Goal: Navigation & Orientation: Find specific page/section

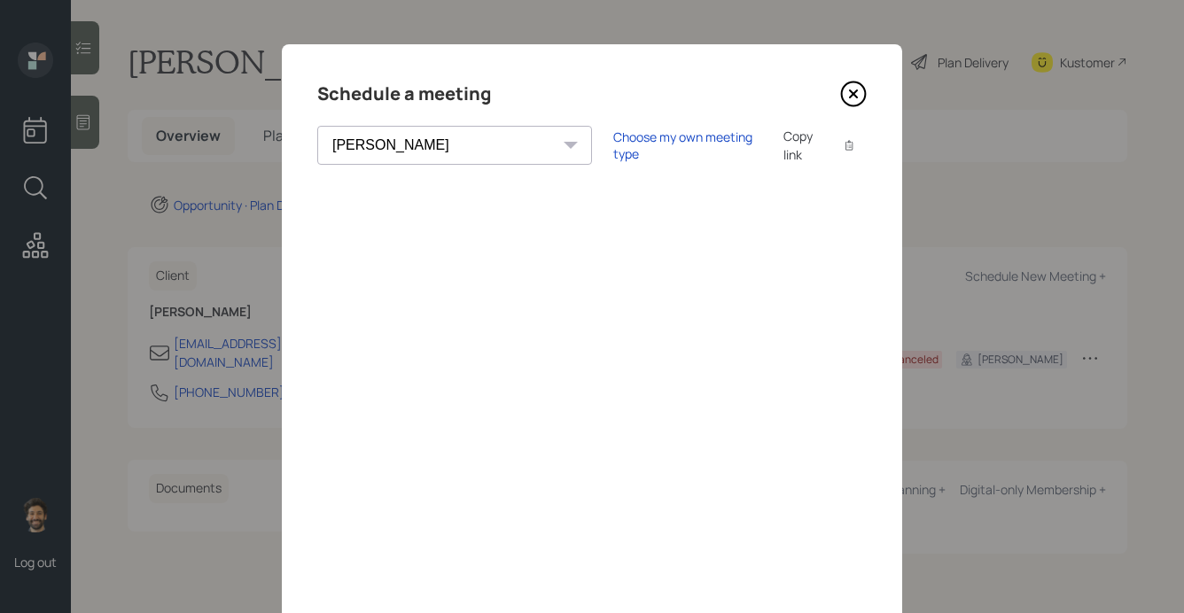
select select "f14b762f-c7c2-4b89-9227-8fa891345eea"
click at [853, 93] on icon at bounding box center [853, 93] width 7 height 7
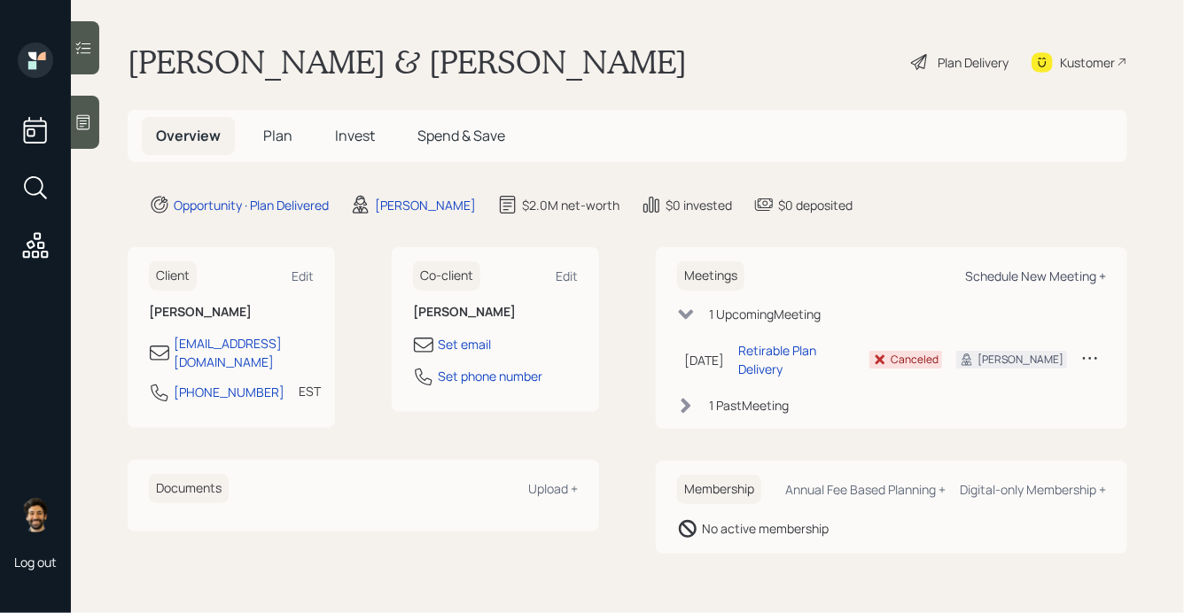
click at [998, 281] on div "Schedule New Meeting +" at bounding box center [1035, 276] width 141 height 17
select select "f14b762f-c7c2-4b89-9227-8fa891345eea"
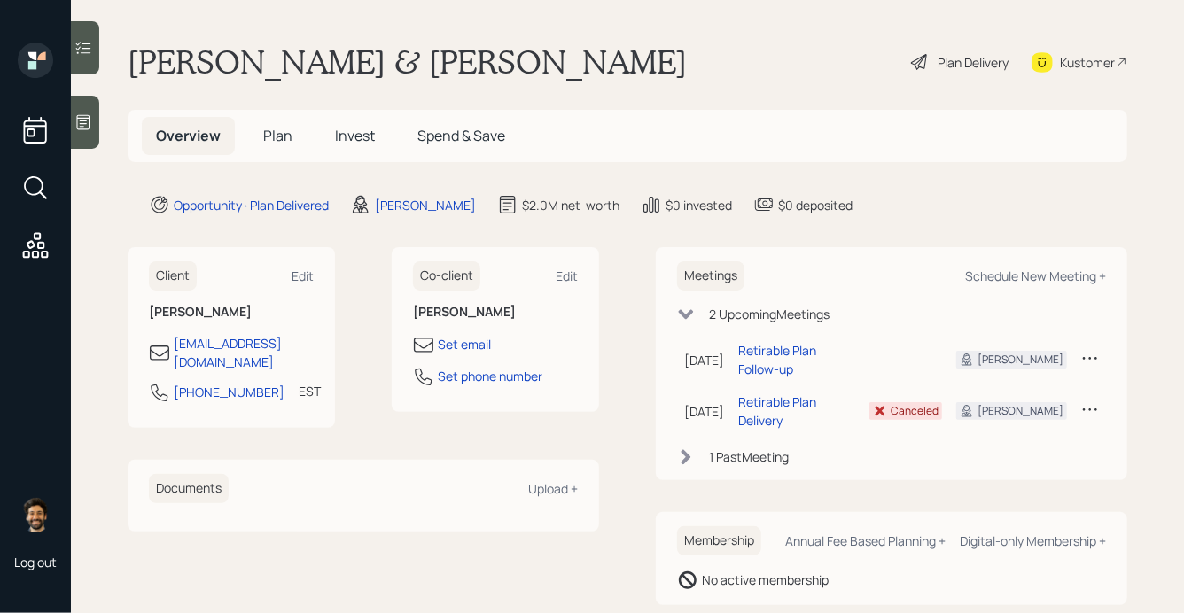
click at [263, 142] on span "Plan" at bounding box center [277, 136] width 29 height 20
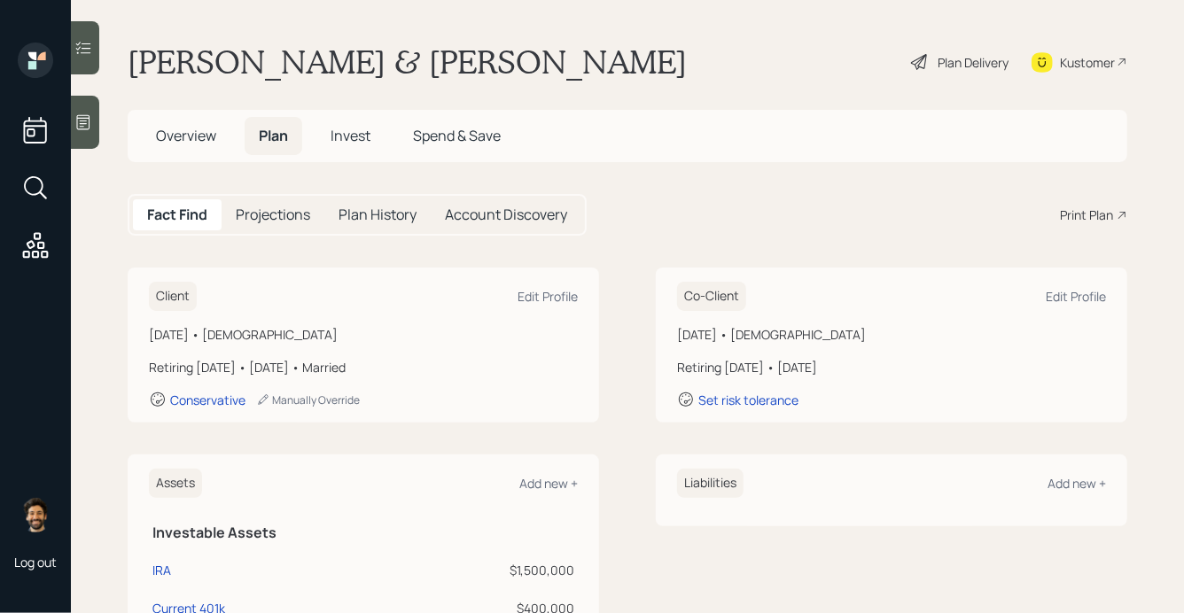
click at [344, 137] on span "Invest" at bounding box center [351, 136] width 40 height 20
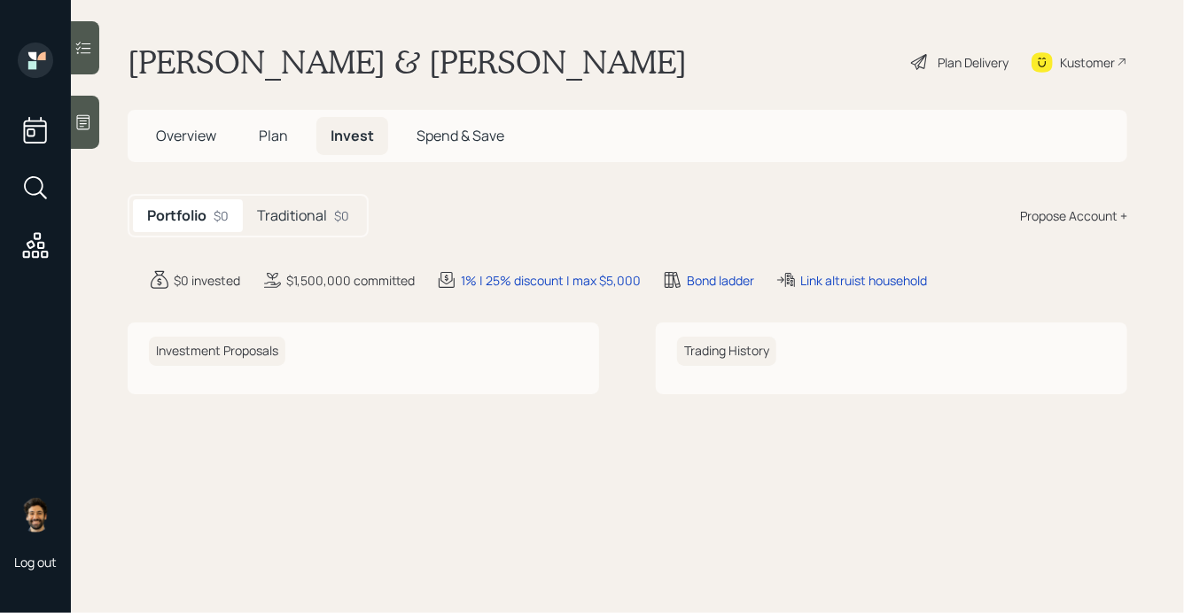
click at [280, 124] on h5 "Plan" at bounding box center [274, 136] width 58 height 38
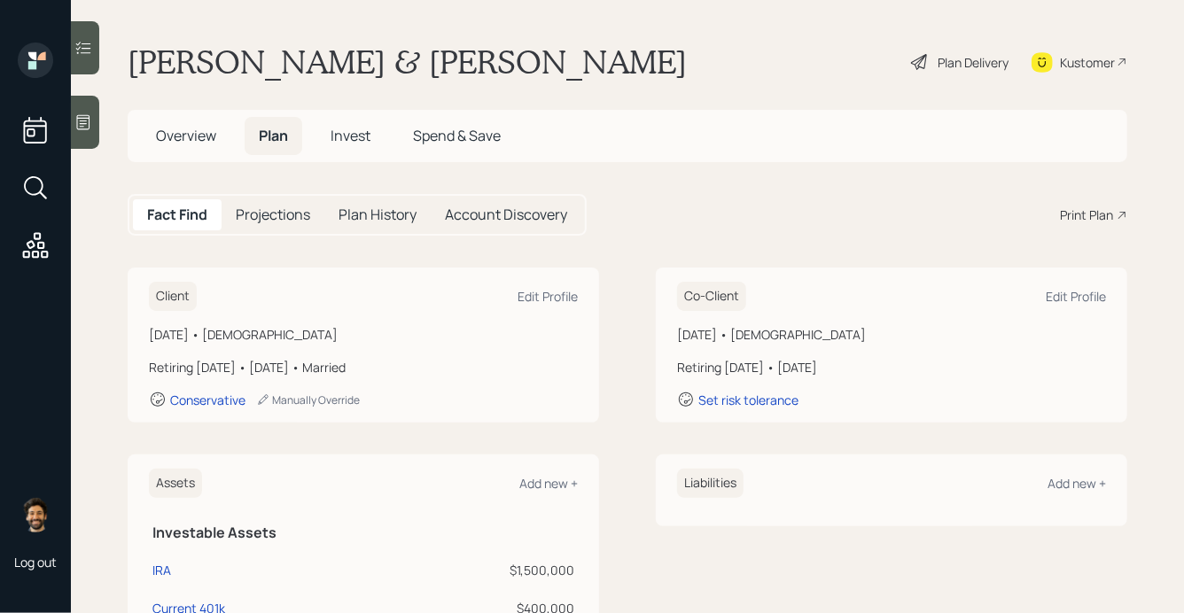
click at [184, 130] on span "Overview" at bounding box center [186, 136] width 60 height 20
